Goal: Task Accomplishment & Management: Use online tool/utility

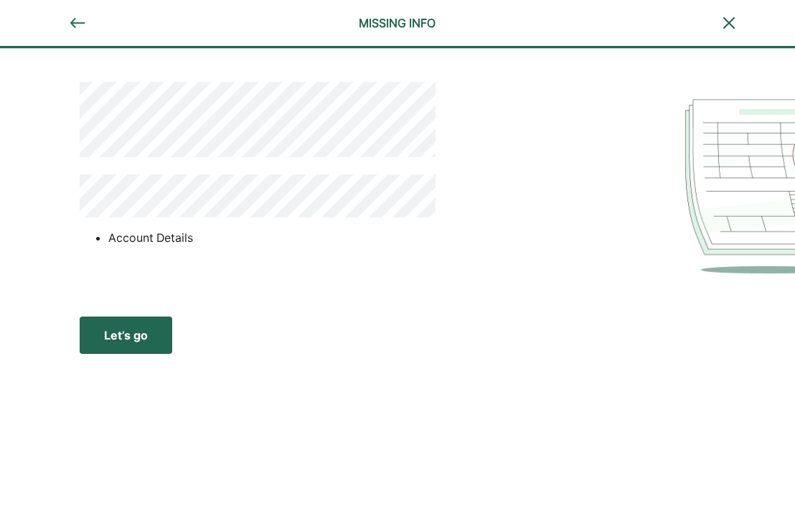
click at [123, 333] on div "Let’s go" at bounding box center [126, 335] width 44 height 17
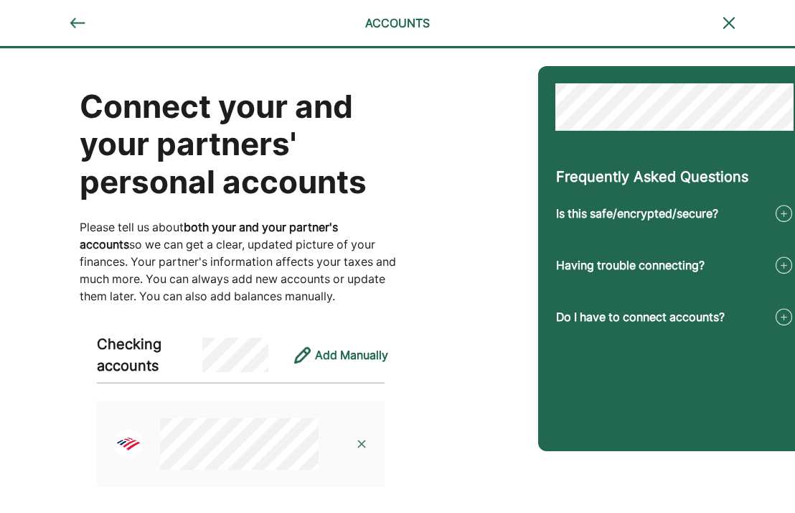
click at [78, 25] on img at bounding box center [77, 22] width 17 height 17
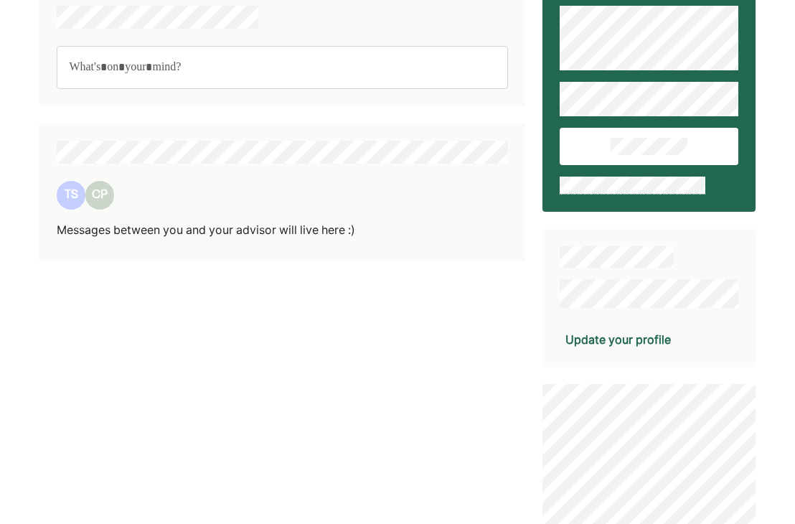
scroll to position [45, 0]
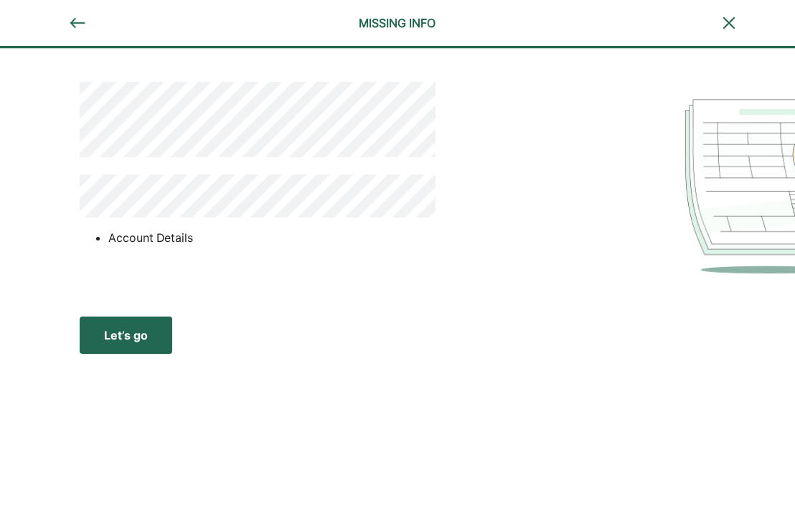
click at [126, 335] on div "Let’s go" at bounding box center [126, 335] width 44 height 17
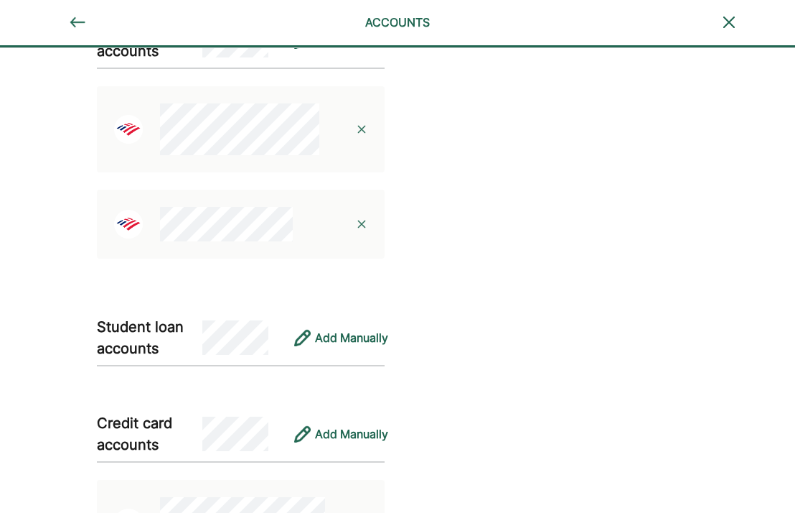
scroll to position [503, 0]
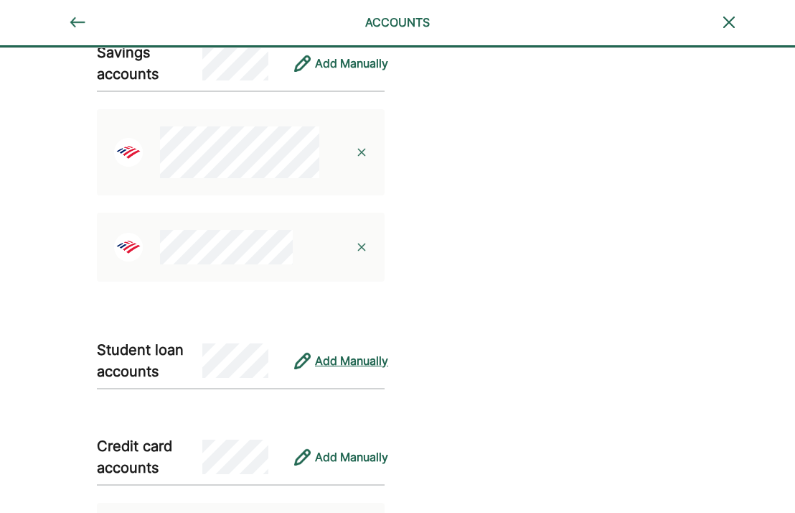
click at [324, 353] on div "Add Manually" at bounding box center [351, 360] width 73 height 17
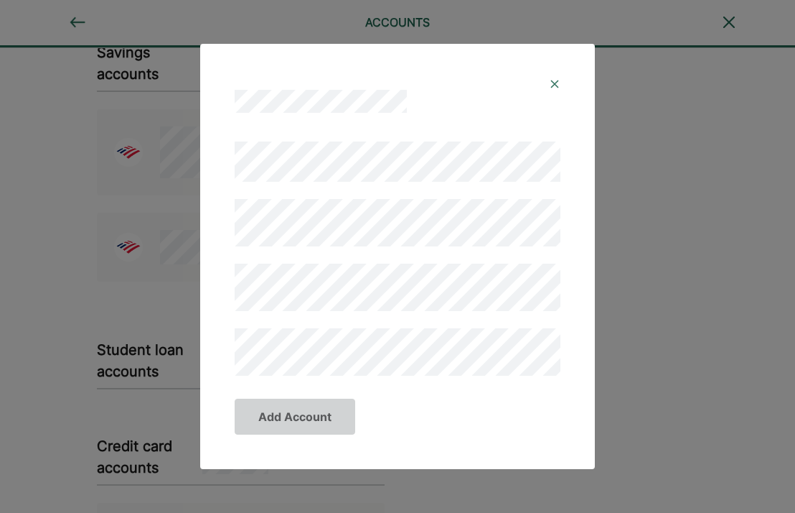
click at [554, 81] on img at bounding box center [554, 83] width 11 height 11
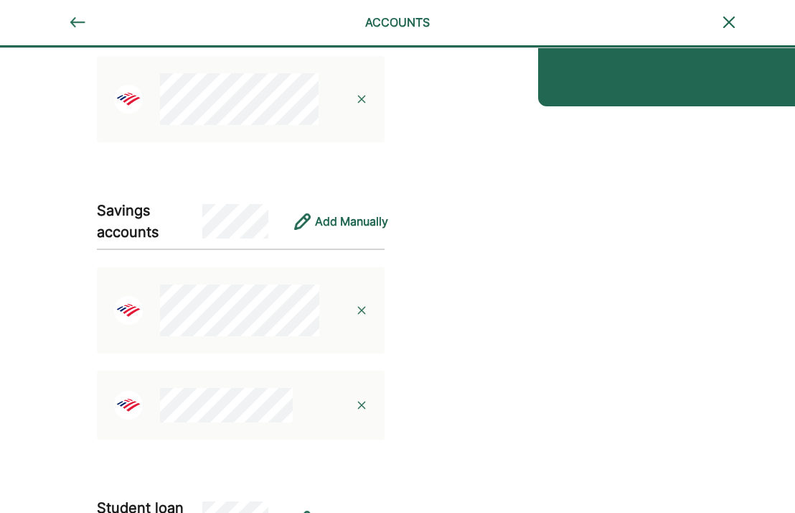
scroll to position [431, 0]
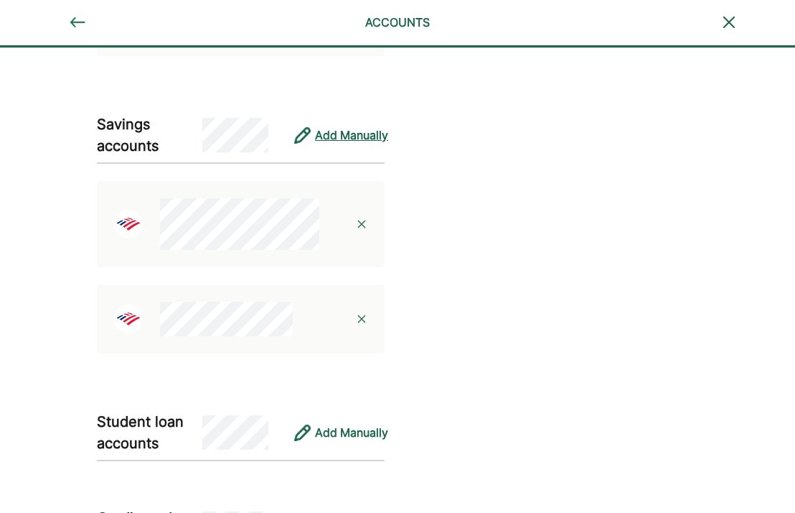
click at [332, 132] on div "Add Manually" at bounding box center [351, 134] width 73 height 17
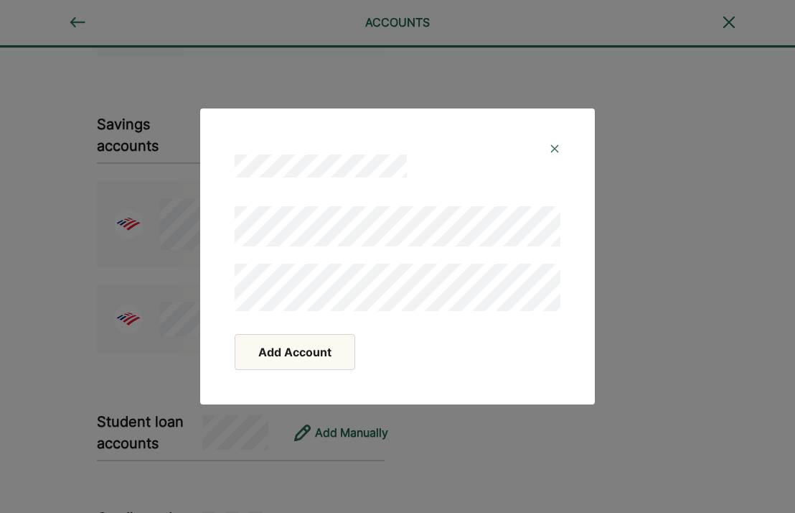
click at [309, 353] on button "Add Account" at bounding box center [295, 352] width 121 height 36
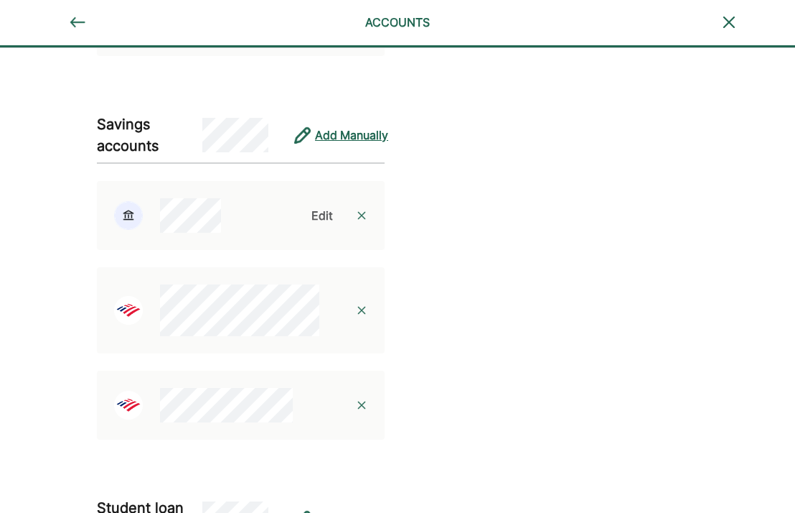
click at [349, 139] on div "Add Manually" at bounding box center [351, 134] width 73 height 17
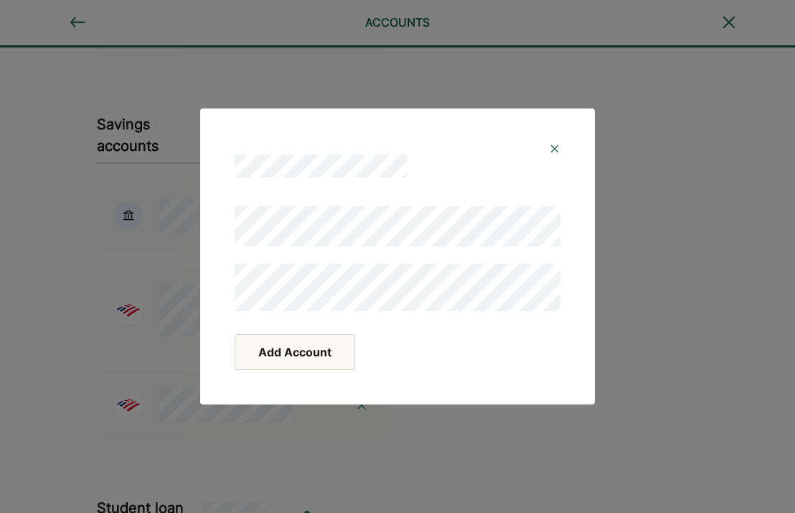
click at [312, 347] on button "Add Account" at bounding box center [295, 352] width 121 height 36
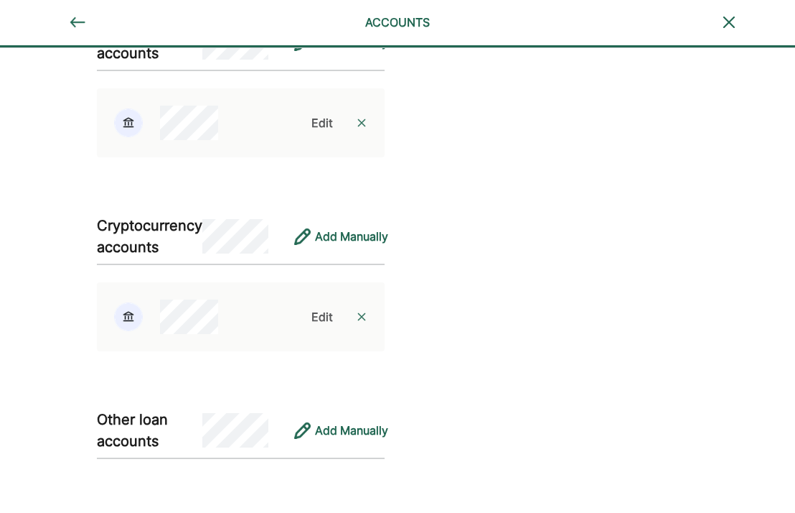
scroll to position [2121, 0]
